Goal: Transaction & Acquisition: Purchase product/service

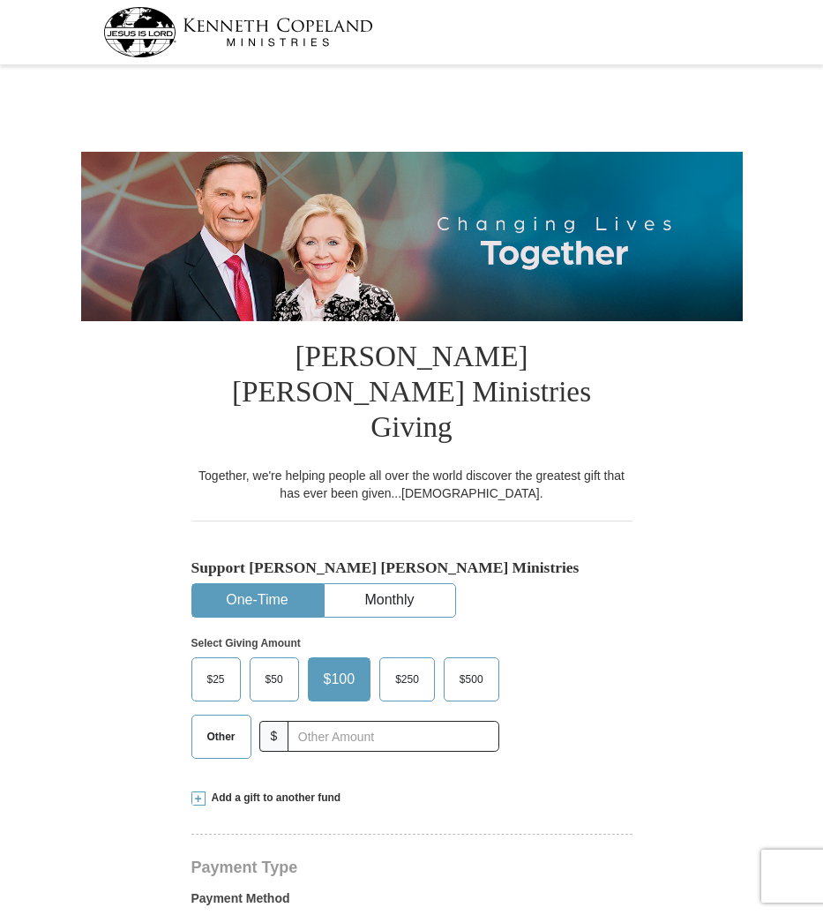
select select "CA"
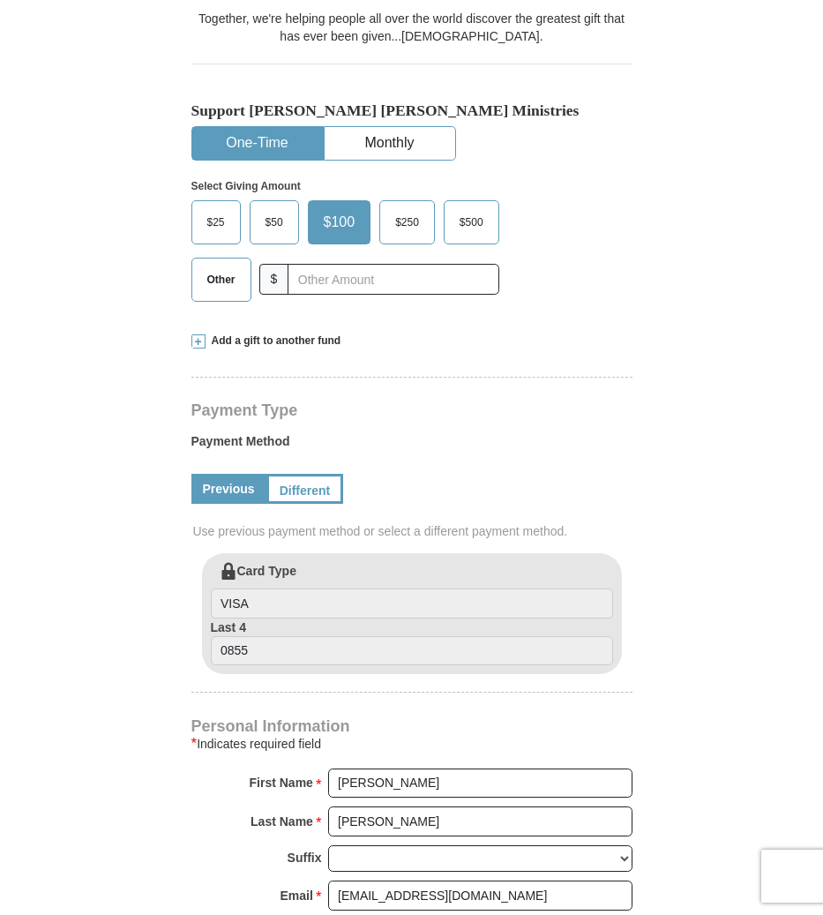
scroll to position [460, 0]
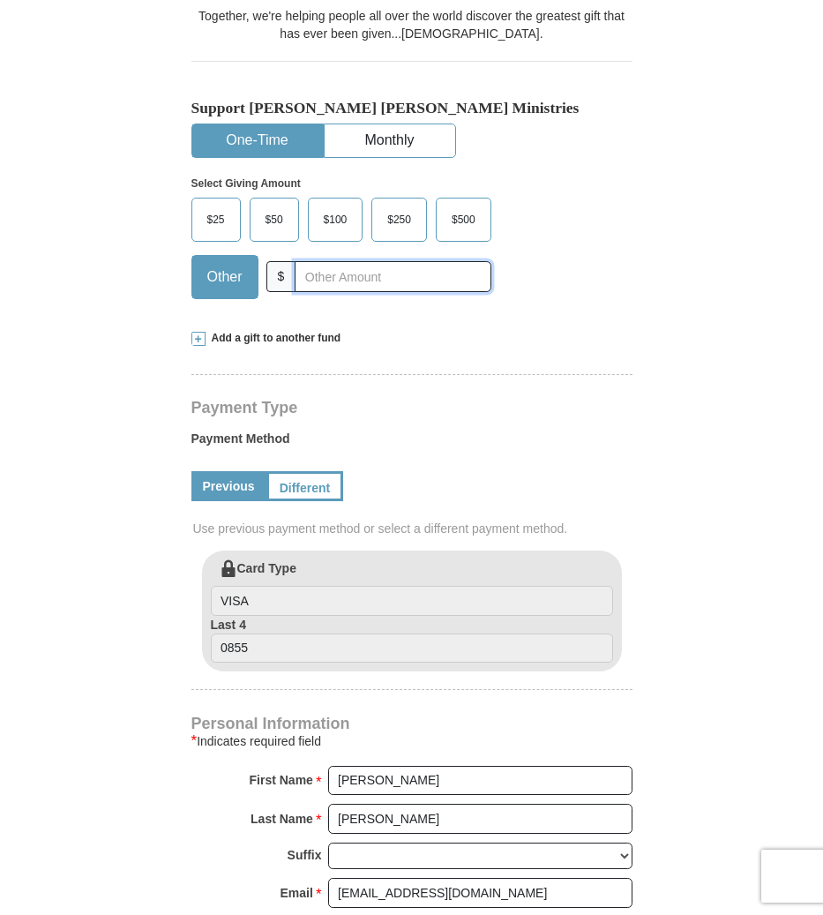
click at [313, 261] on input "text" at bounding box center [393, 276] width 196 height 31
click at [198, 332] on span at bounding box center [198, 339] width 14 height 14
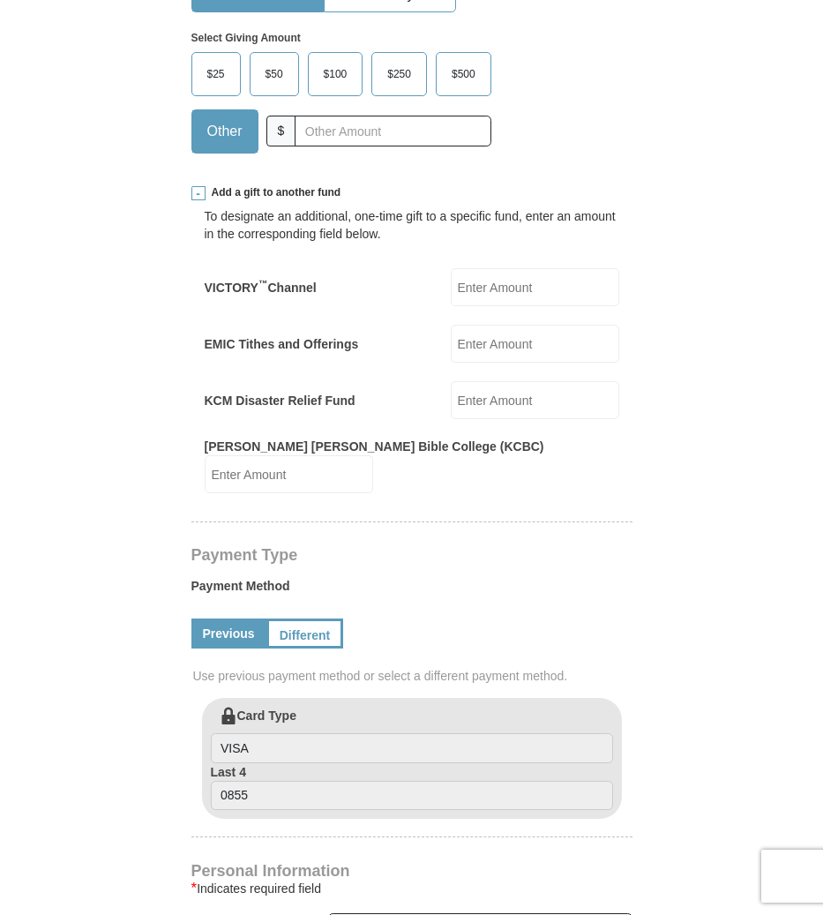
scroll to position [611, 0]
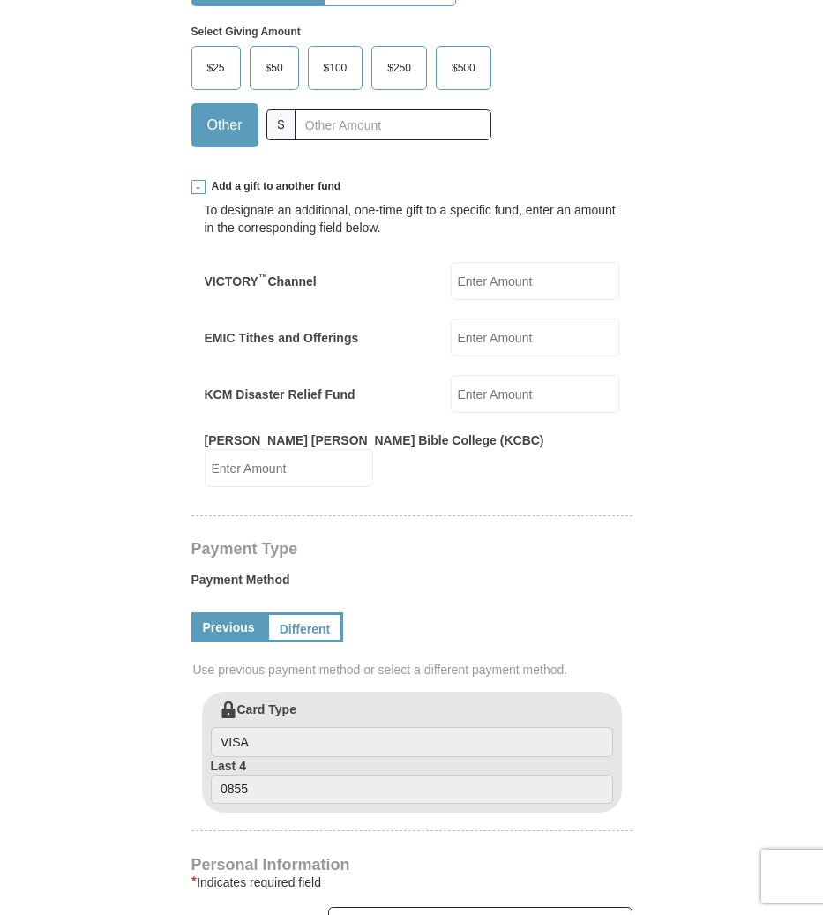
drag, startPoint x: 488, startPoint y: 290, endPoint x: 522, endPoint y: 313, distance: 41.4
click at [489, 319] on input "EMIC Tithes and Offerings" at bounding box center [535, 338] width 169 height 38
type input "33"
click at [684, 299] on form "Kenneth Copeland Ministries Giving Together, we're helping people all over the …" at bounding box center [412, 566] width 662 height 2214
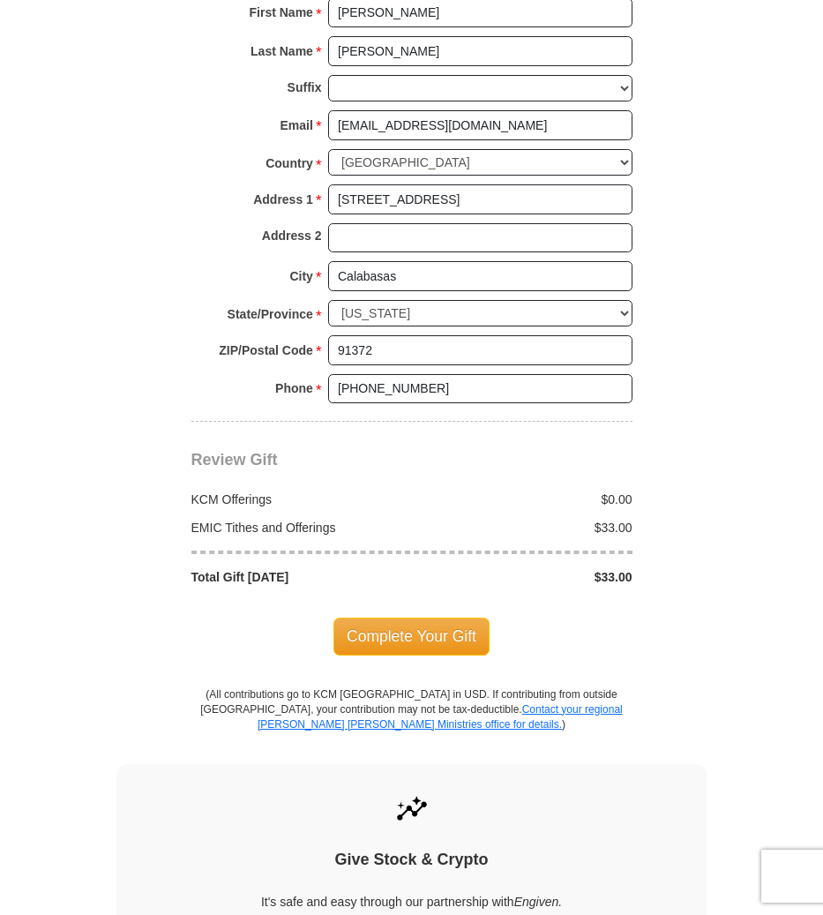
scroll to position [1524, 0]
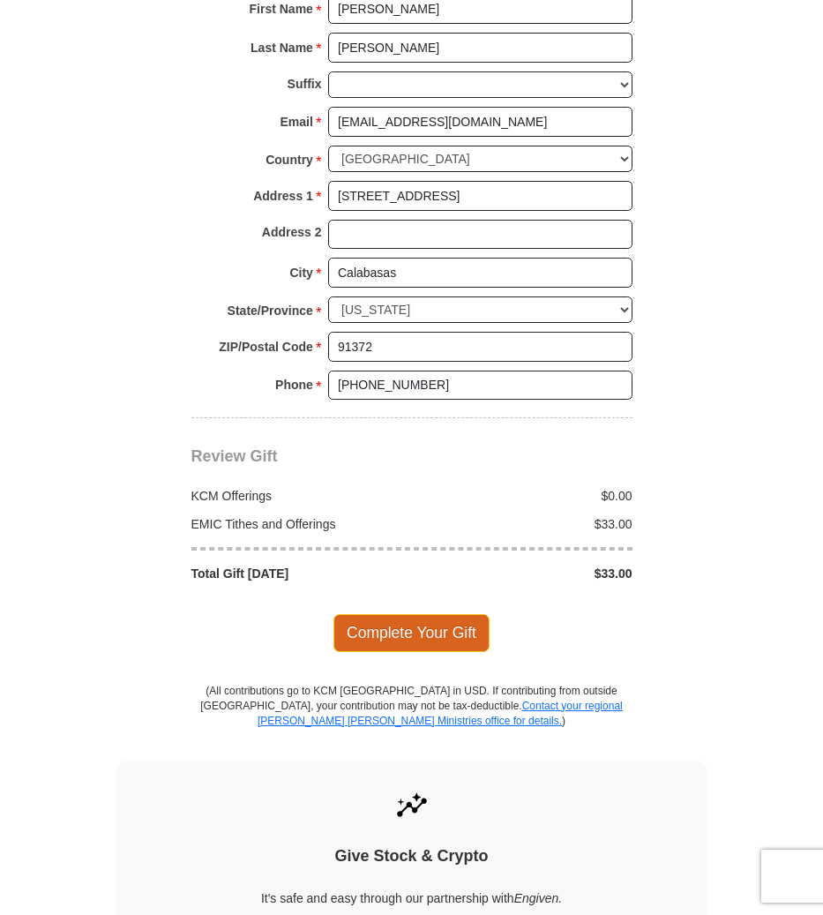
click at [431, 614] on span "Complete Your Gift" at bounding box center [412, 632] width 156 height 37
